Goal: Information Seeking & Learning: Find specific fact

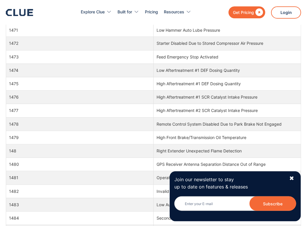
scroll to position [7436, 0]
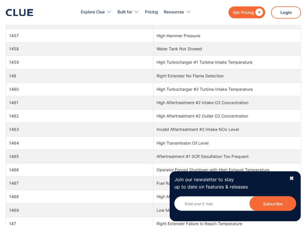
drag, startPoint x: 88, startPoint y: 98, endPoint x: 90, endPoint y: 2, distance: 95.8
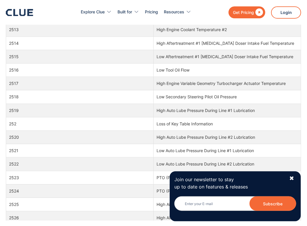
scroll to position [22988, 0]
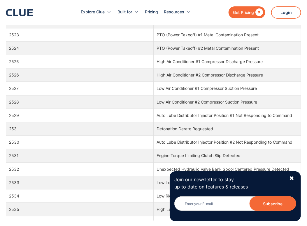
drag, startPoint x: 99, startPoint y: 110, endPoint x: 89, endPoint y: 110, distance: 10.2
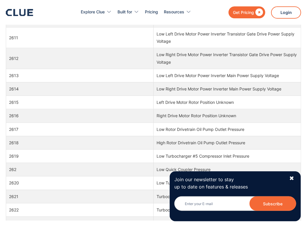
scroll to position [24328, 0]
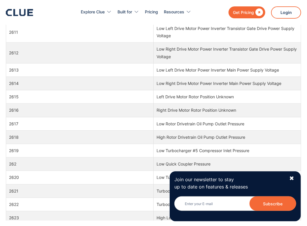
drag, startPoint x: 82, startPoint y: 110, endPoint x: 63, endPoint y: 114, distance: 18.7
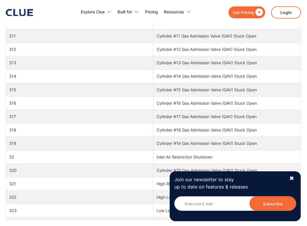
drag, startPoint x: 72, startPoint y: 112, endPoint x: 50, endPoint y: 112, distance: 21.6
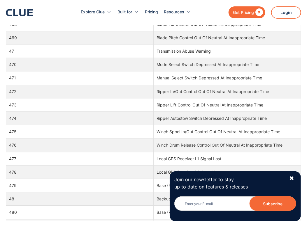
scroll to position [28405, 0]
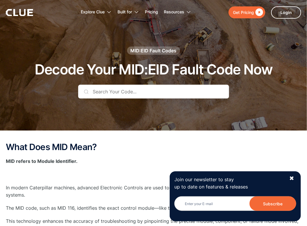
click at [107, 92] on input "text" at bounding box center [153, 92] width 151 height 14
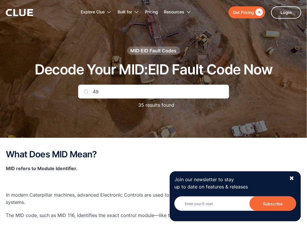
type input "49"
click at [293, 178] on div "✖" at bounding box center [291, 178] width 5 height 7
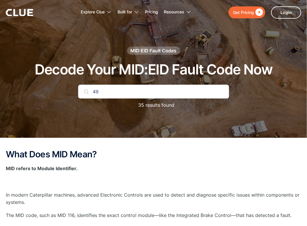
drag, startPoint x: 134, startPoint y: 86, endPoint x: 122, endPoint y: 93, distance: 13.8
click at [122, 93] on input "49" at bounding box center [153, 92] width 151 height 14
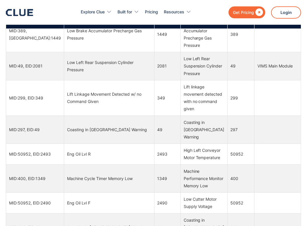
scroll to position [175, 0]
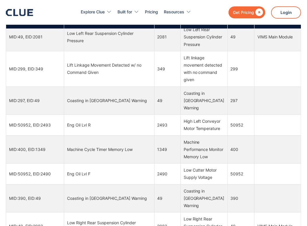
click at [103, 115] on td "Coasting in [GEOGRAPHIC_DATA] Warning" at bounding box center [109, 100] width 90 height 28
click at [36, 115] on td "MID:297, EID:49" at bounding box center [35, 100] width 58 height 28
drag, startPoint x: 8, startPoint y: 121, endPoint x: 41, endPoint y: 123, distance: 33.0
click at [41, 115] on td "MID:297, EID:49" at bounding box center [35, 100] width 58 height 28
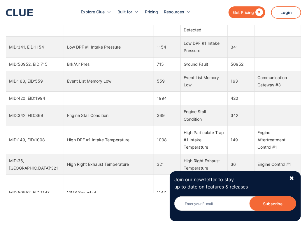
scroll to position [15257, 0]
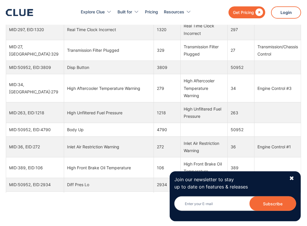
drag, startPoint x: 301, startPoint y: 108, endPoint x: 308, endPoint y: 115, distance: 9.9
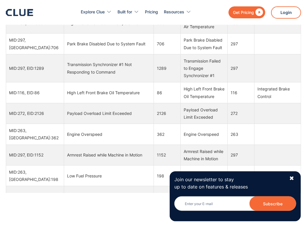
scroll to position [3857, 0]
drag, startPoint x: 9, startPoint y: 104, endPoint x: 94, endPoint y: 104, distance: 85.0
